Goal: Information Seeking & Learning: Learn about a topic

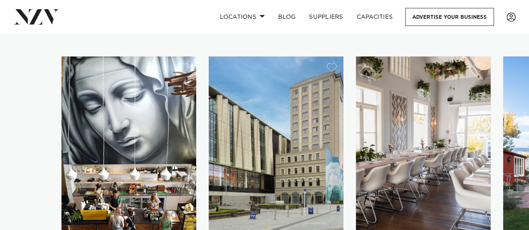
scroll to position [543, 0]
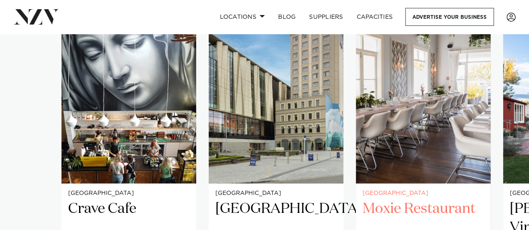
click at [413, 200] on h2 "Moxie Restaurant" at bounding box center [422, 228] width 121 height 56
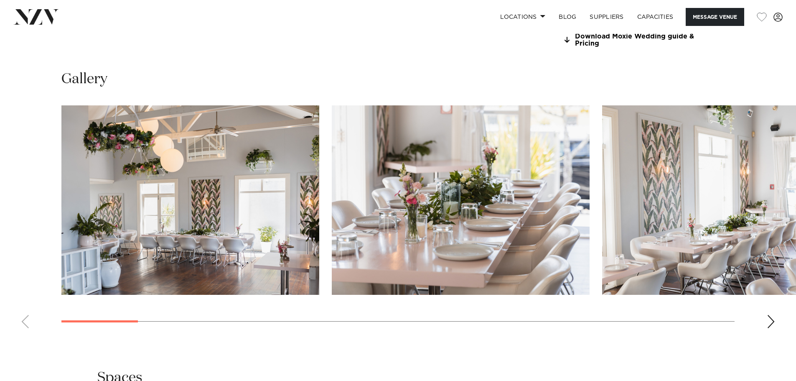
scroll to position [824, 0]
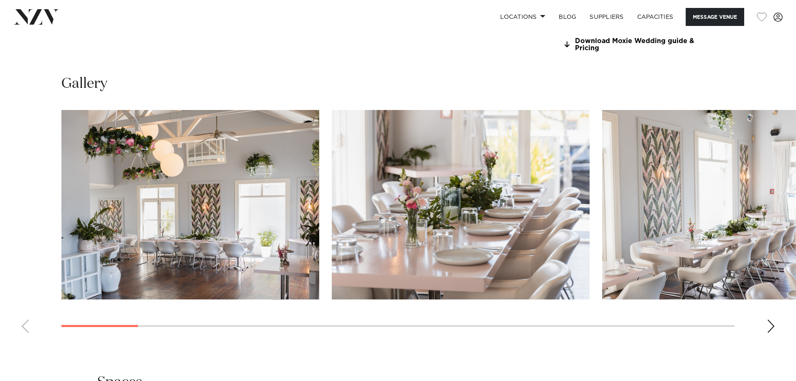
click at [528, 230] on div "Next slide" at bounding box center [771, 325] width 8 height 13
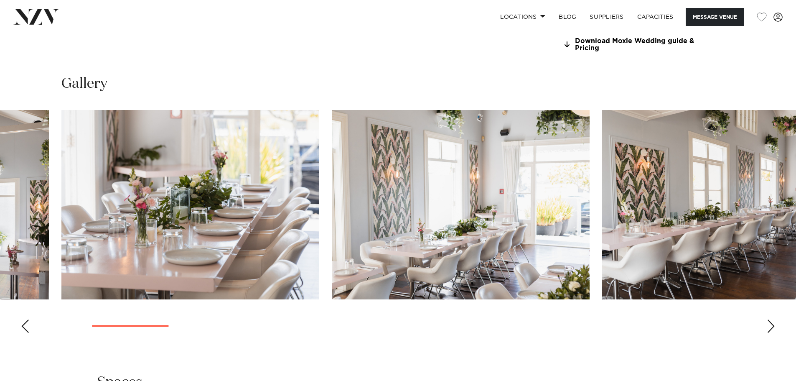
click at [528, 230] on div "Next slide" at bounding box center [771, 325] width 8 height 13
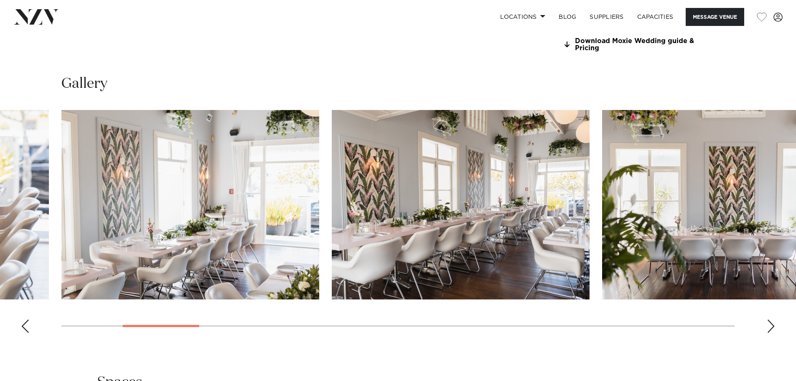
click at [528, 230] on div "Next slide" at bounding box center [771, 325] width 8 height 13
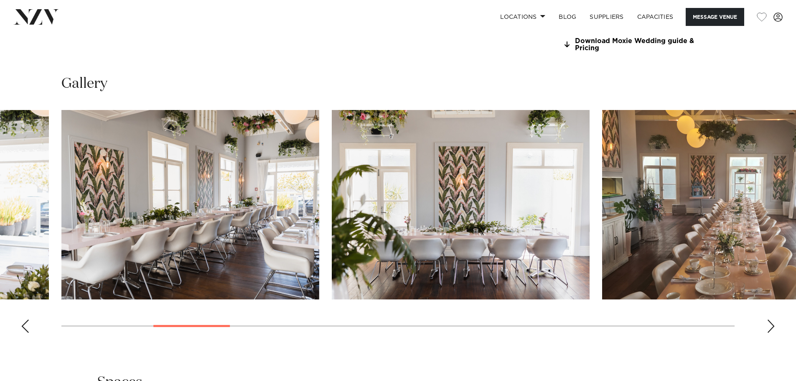
click at [528, 230] on div "Next slide" at bounding box center [771, 325] width 8 height 13
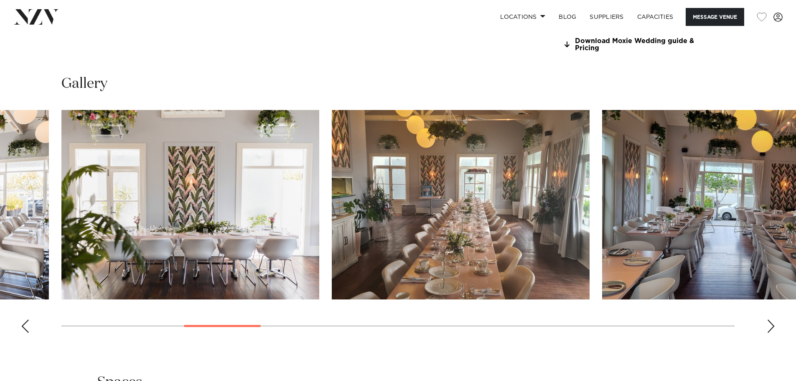
click at [528, 230] on div "Next slide" at bounding box center [771, 325] width 8 height 13
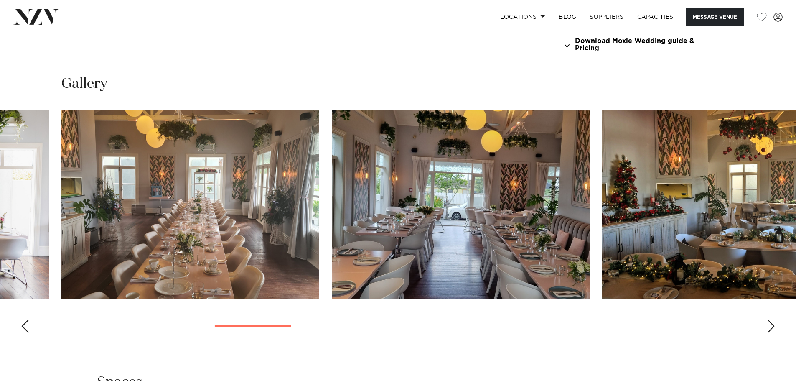
click at [528, 230] on div "Next slide" at bounding box center [771, 325] width 8 height 13
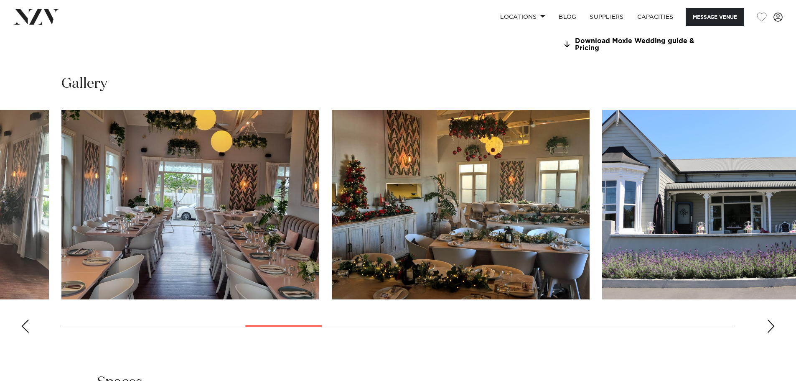
click at [528, 230] on div "Next slide" at bounding box center [771, 325] width 8 height 13
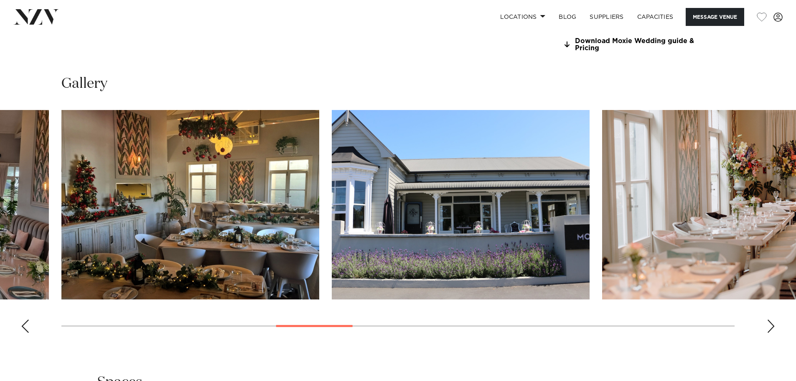
click at [528, 230] on div "Next slide" at bounding box center [771, 325] width 8 height 13
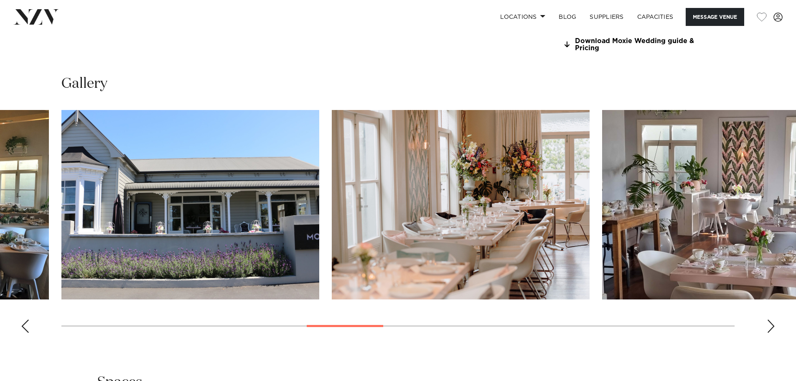
click at [528, 230] on div "Next slide" at bounding box center [771, 325] width 8 height 13
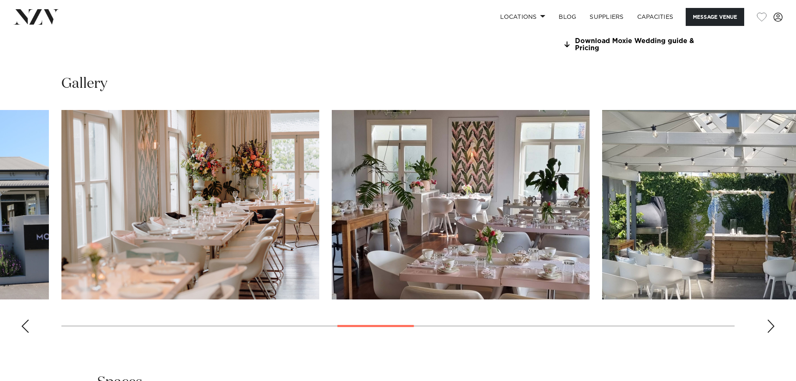
click at [528, 230] on div "Next slide" at bounding box center [771, 325] width 8 height 13
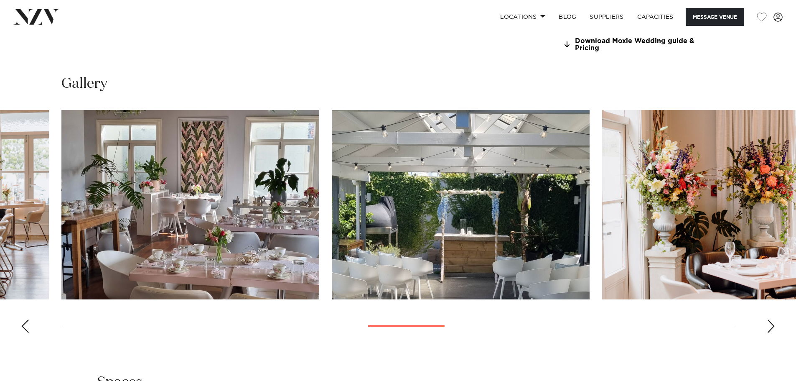
click at [528, 230] on div "Next slide" at bounding box center [771, 325] width 8 height 13
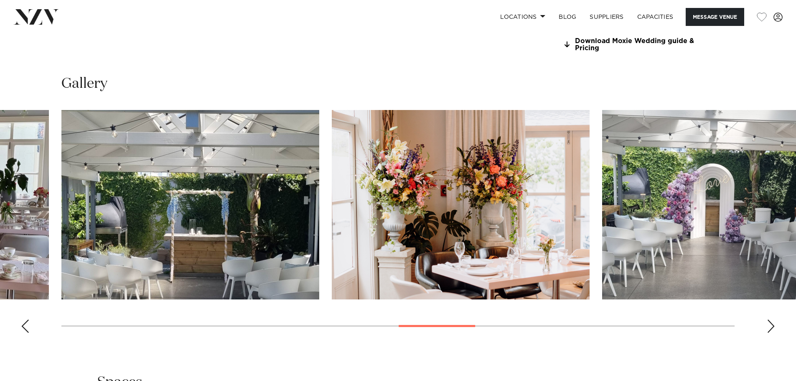
click at [528, 230] on div "Next slide" at bounding box center [771, 325] width 8 height 13
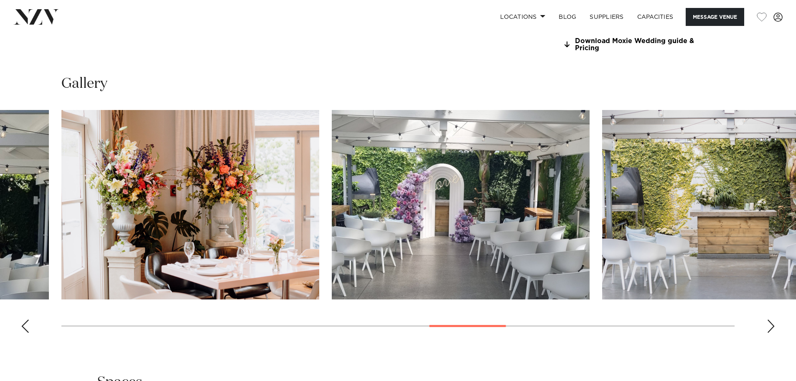
click at [528, 230] on div "Next slide" at bounding box center [771, 325] width 8 height 13
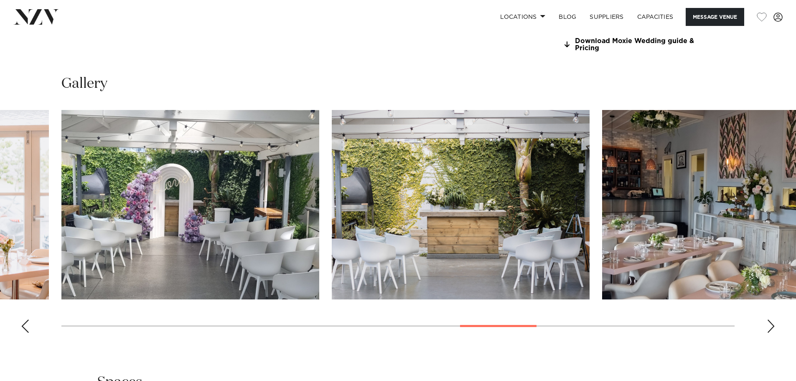
click at [528, 230] on div "Next slide" at bounding box center [771, 325] width 8 height 13
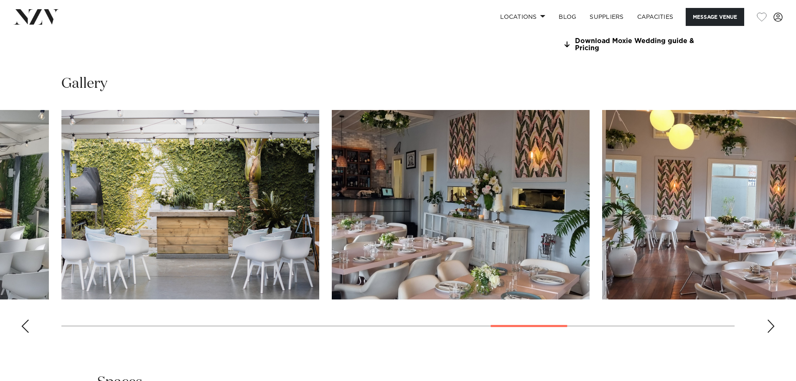
click at [528, 230] on div "Next slide" at bounding box center [771, 325] width 8 height 13
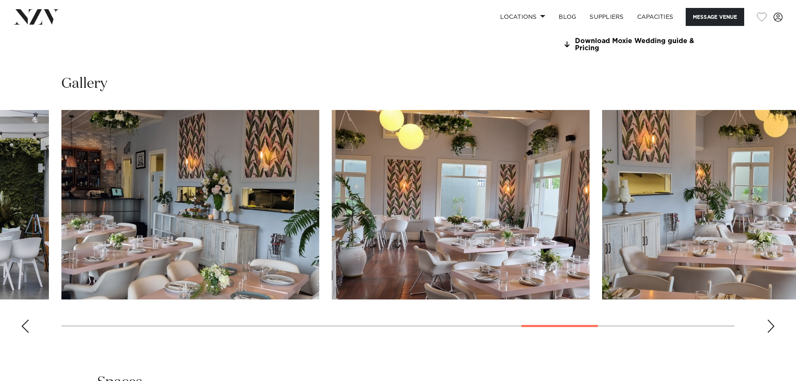
click at [528, 230] on div "Next slide" at bounding box center [771, 325] width 8 height 13
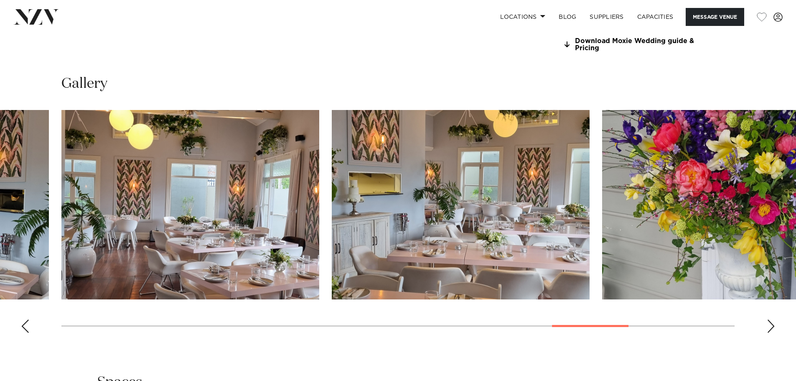
click at [528, 230] on div "Next slide" at bounding box center [771, 325] width 8 height 13
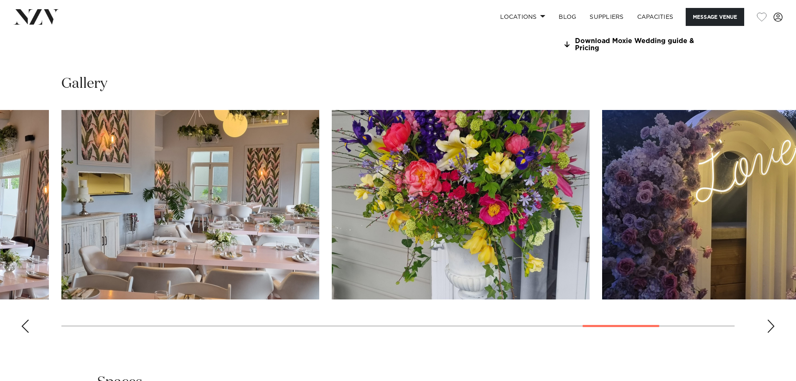
click at [528, 230] on div "Next slide" at bounding box center [771, 325] width 8 height 13
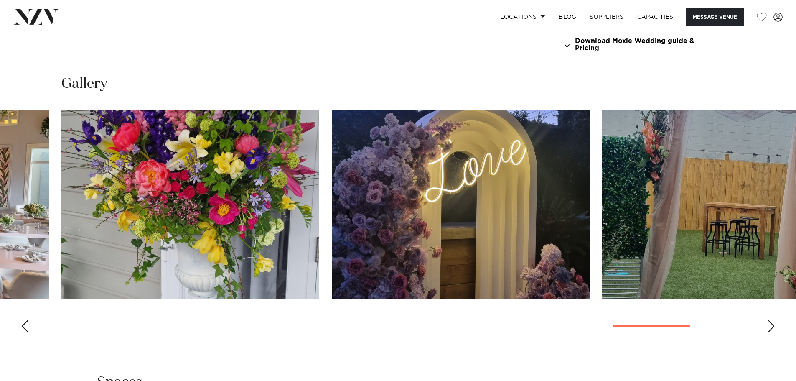
click at [528, 230] on div "Next slide" at bounding box center [771, 325] width 8 height 13
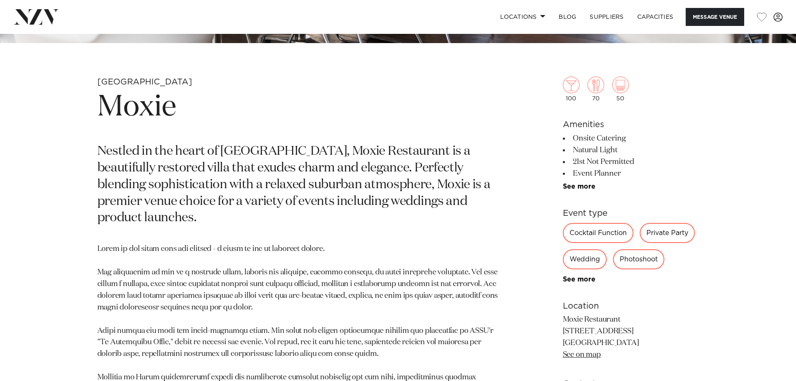
scroll to position [322, 0]
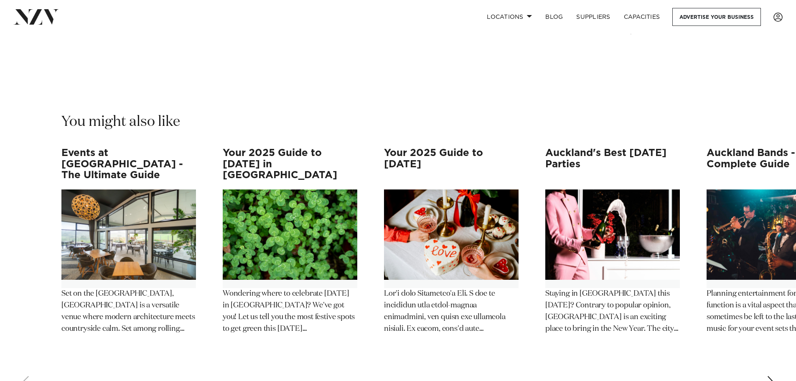
scroll to position [4306, 0]
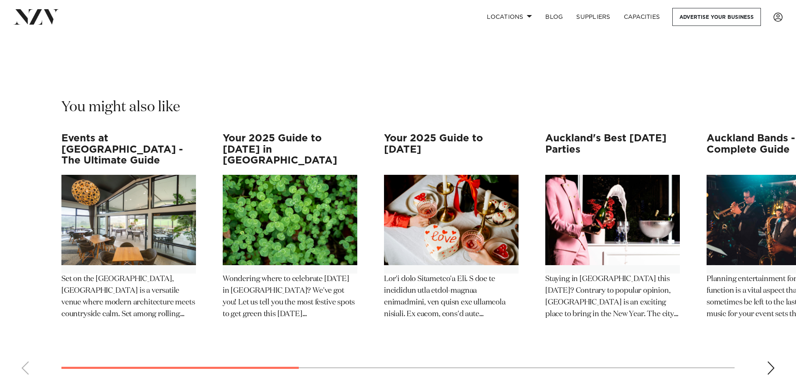
click at [528, 230] on div "Next slide" at bounding box center [771, 367] width 8 height 13
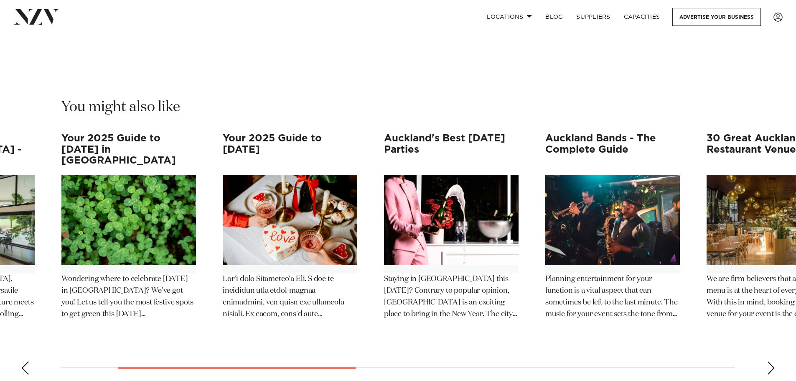
click at [528, 230] on div "Next slide" at bounding box center [771, 367] width 8 height 13
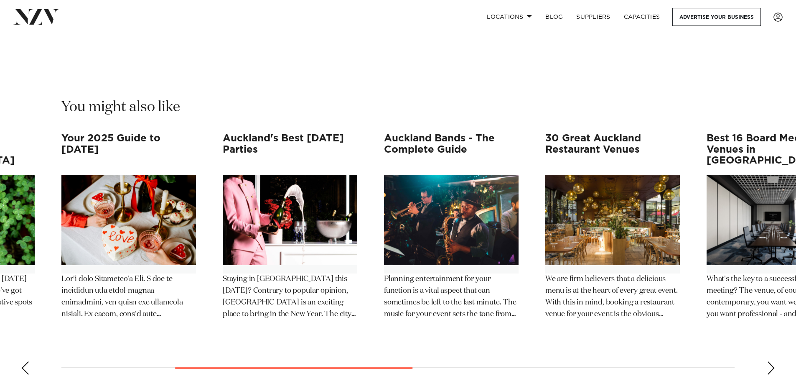
click at [528, 230] on swiper-container "Events at [GEOGRAPHIC_DATA] - The Ultimate Guide Set on the [GEOGRAPHIC_DATA], …" at bounding box center [398, 257] width 796 height 248
click at [528, 230] on div "Next slide" at bounding box center [771, 367] width 8 height 13
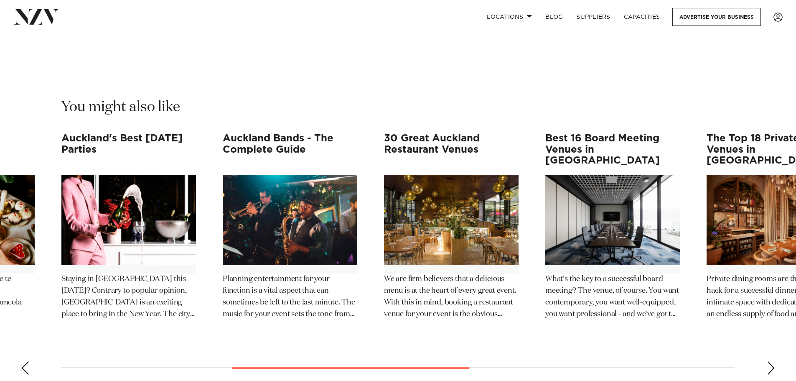
click at [528, 230] on div "Next slide" at bounding box center [771, 367] width 8 height 13
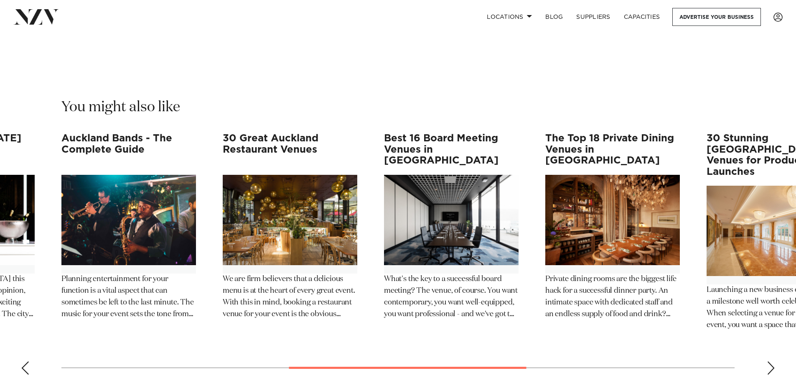
click at [528, 230] on div "Next slide" at bounding box center [771, 367] width 8 height 13
